Goal: Task Accomplishment & Management: Use online tool/utility

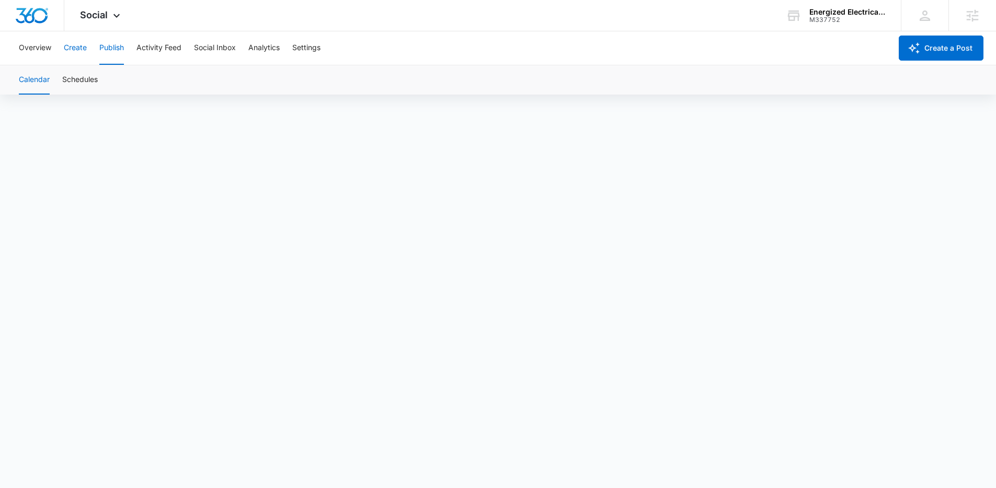
click at [81, 44] on button "Create" at bounding box center [75, 47] width 23 height 33
click at [102, 81] on button "Approvals" at bounding box center [102, 79] width 35 height 29
click at [46, 14] on img "Dashboard" at bounding box center [31, 16] width 33 height 16
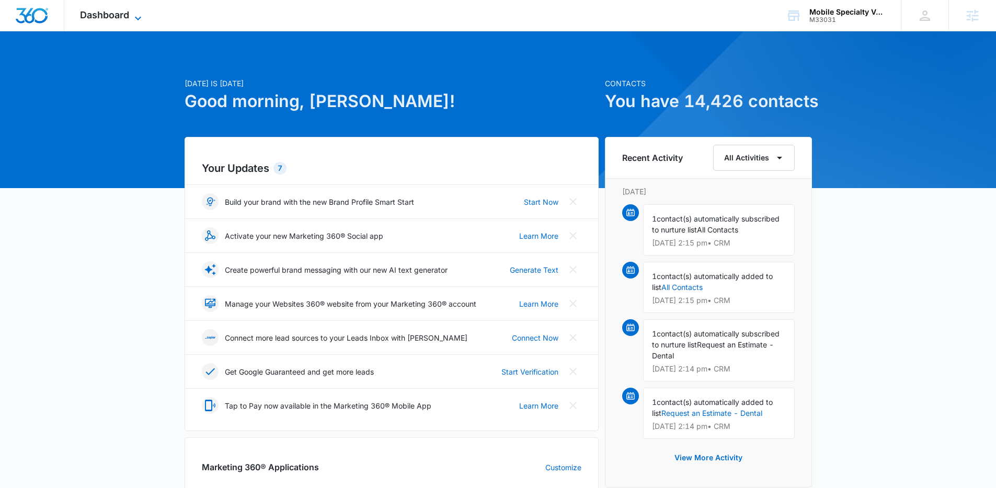
click at [123, 19] on span "Dashboard" at bounding box center [104, 14] width 49 height 11
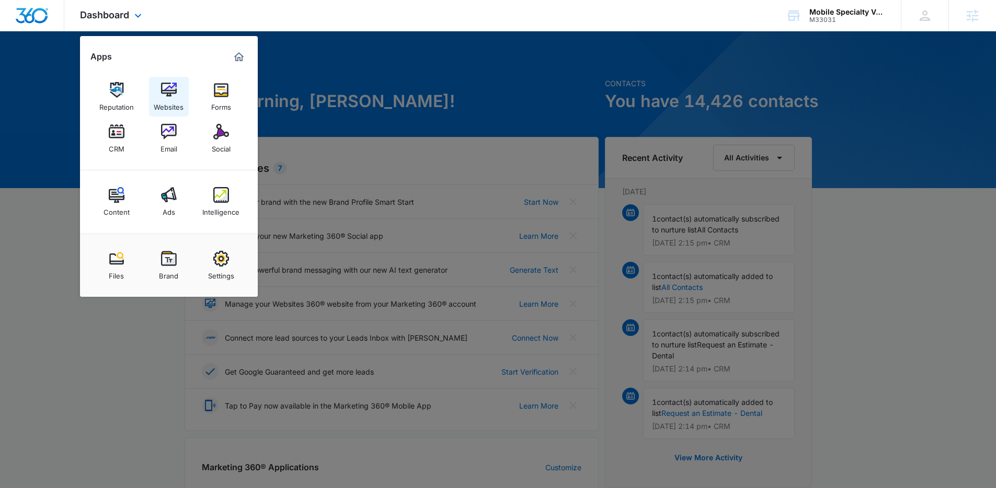
click at [167, 86] on img at bounding box center [169, 90] width 16 height 16
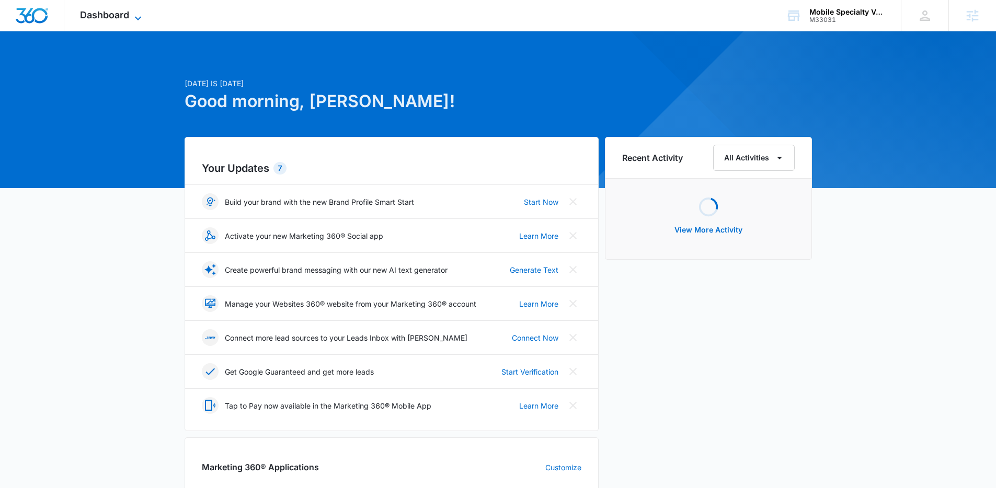
click at [132, 14] on icon at bounding box center [138, 18] width 13 height 13
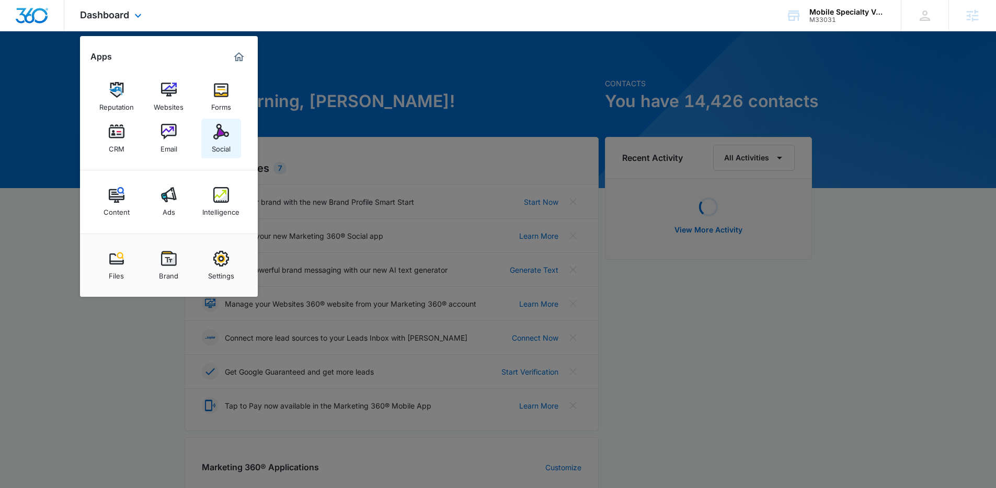
click at [208, 141] on link "Social" at bounding box center [221, 139] width 40 height 40
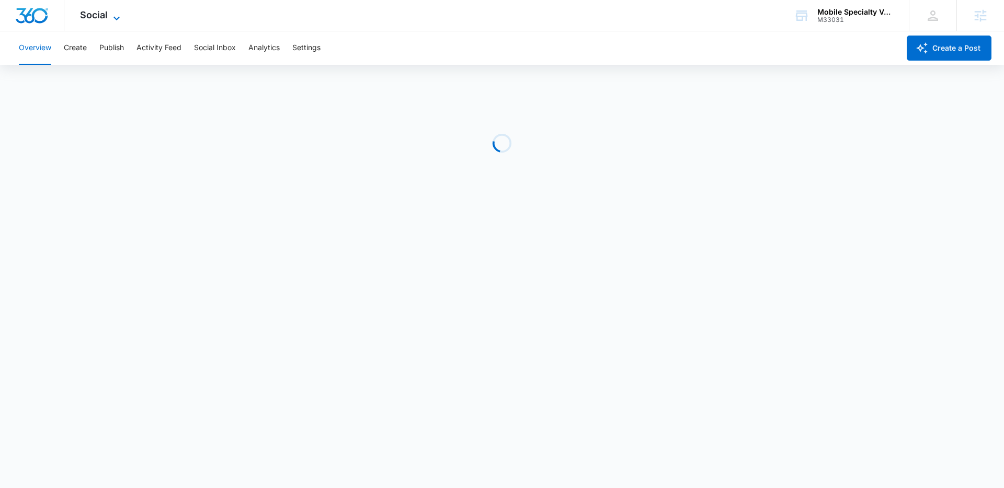
click at [95, 15] on span "Social" at bounding box center [94, 14] width 28 height 11
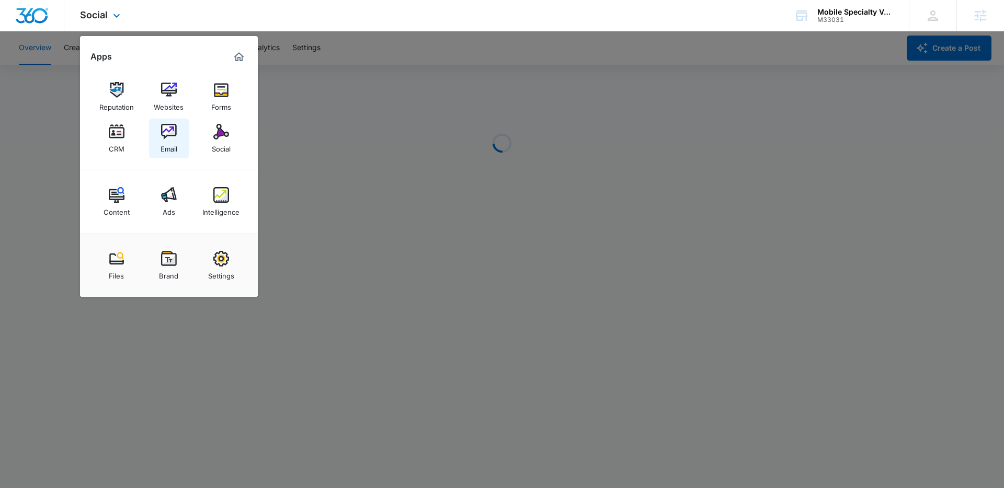
click at [154, 131] on link "Email" at bounding box center [169, 139] width 40 height 40
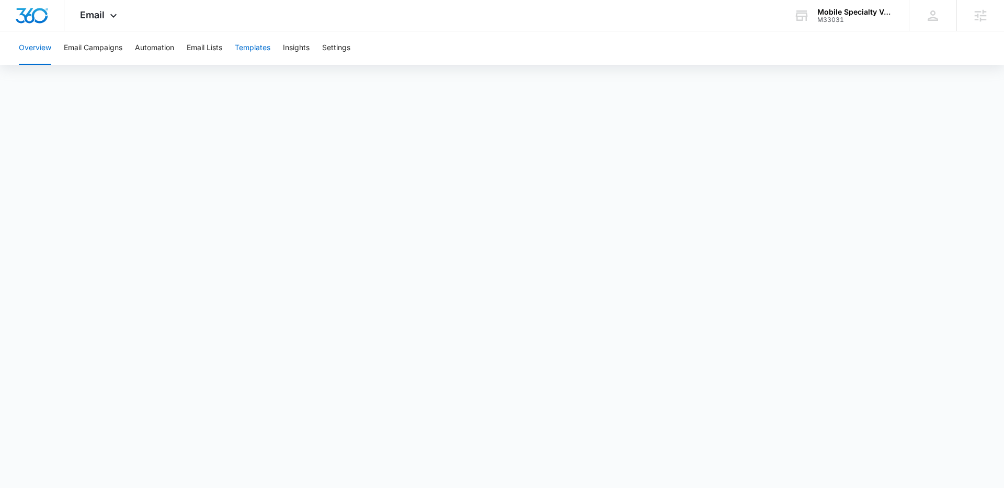
click at [256, 49] on button "Templates" at bounding box center [253, 47] width 36 height 33
